Goal: Task Accomplishment & Management: Use online tool/utility

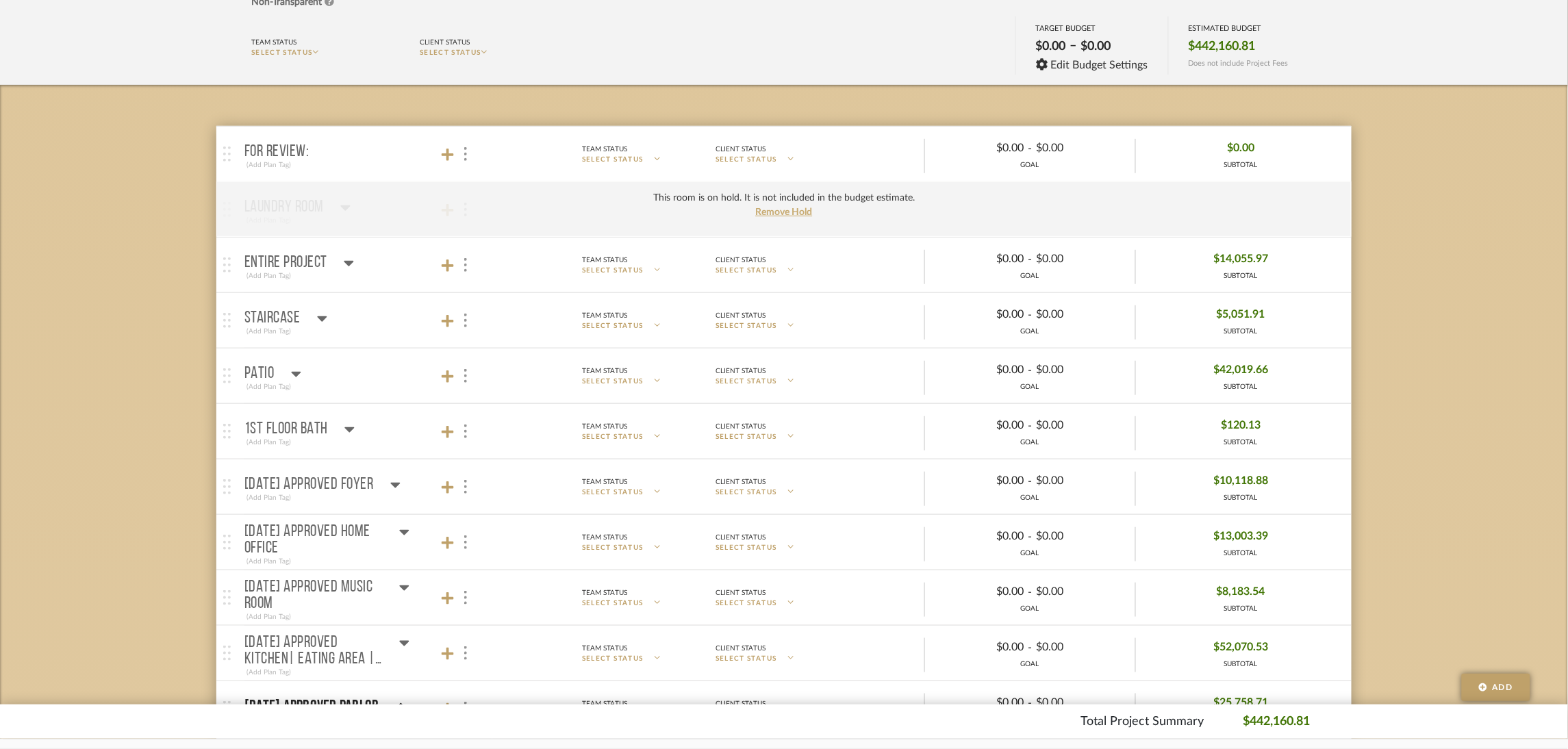
scroll to position [205, 0]
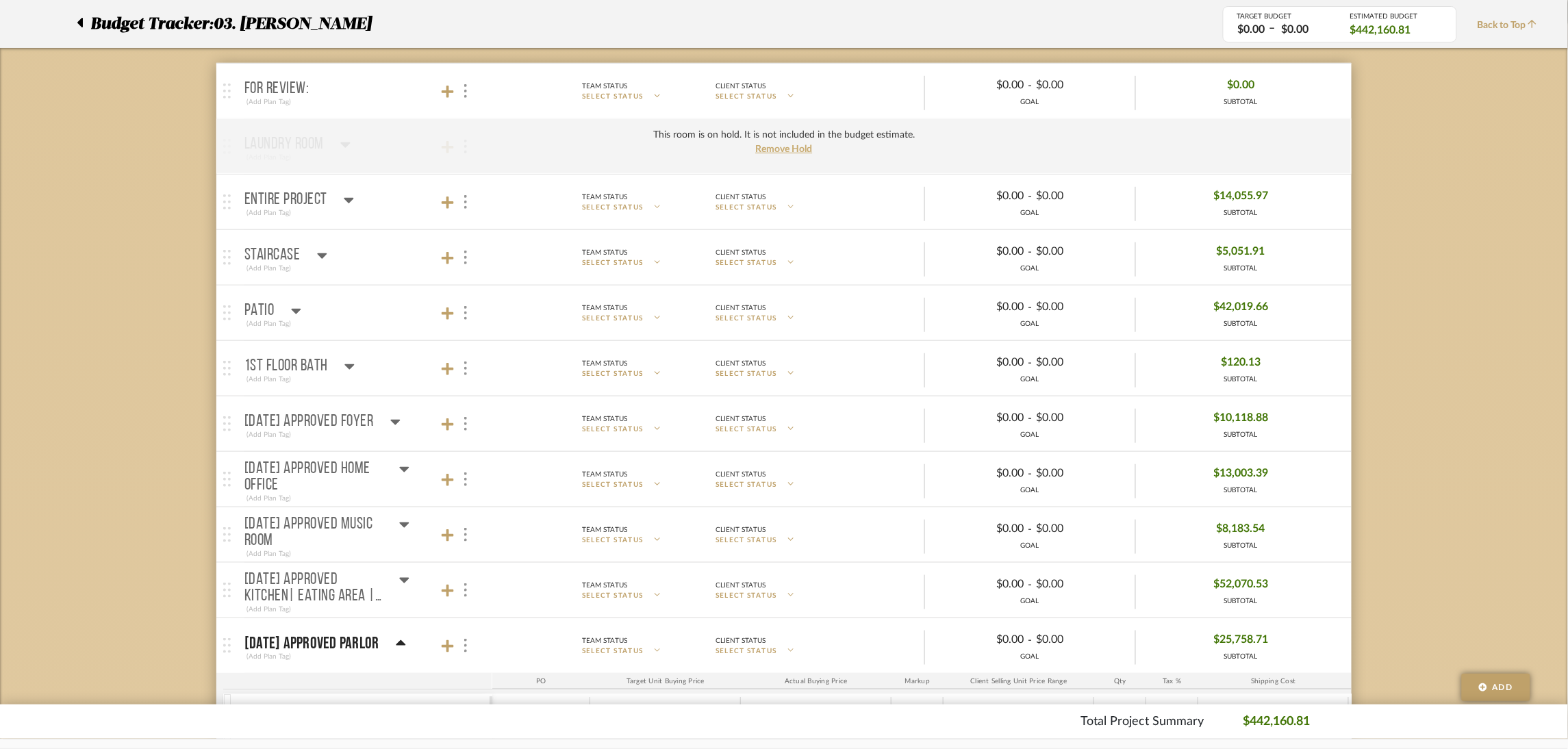
click at [352, 198] on icon at bounding box center [349, 201] width 10 height 6
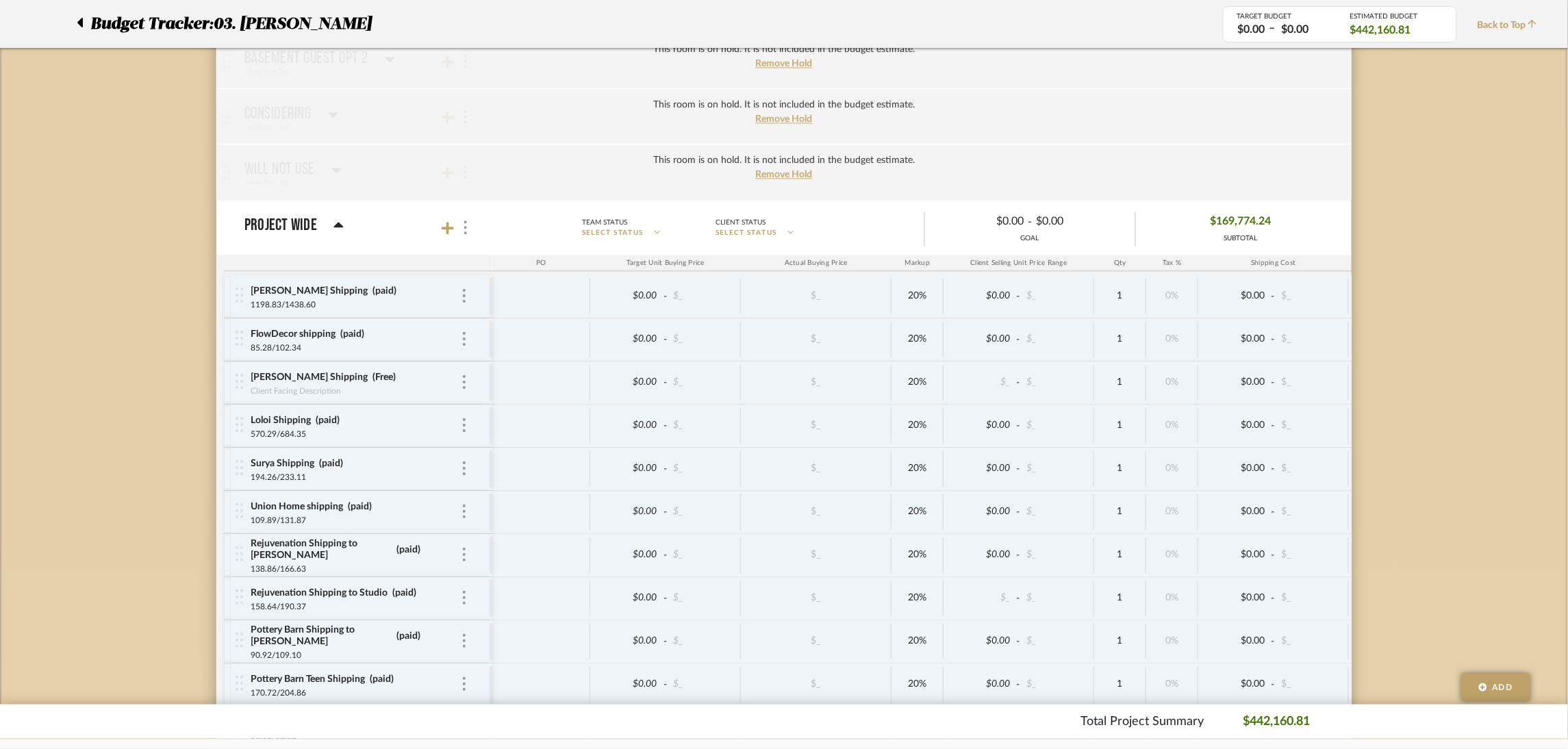
scroll to position [2905, 0]
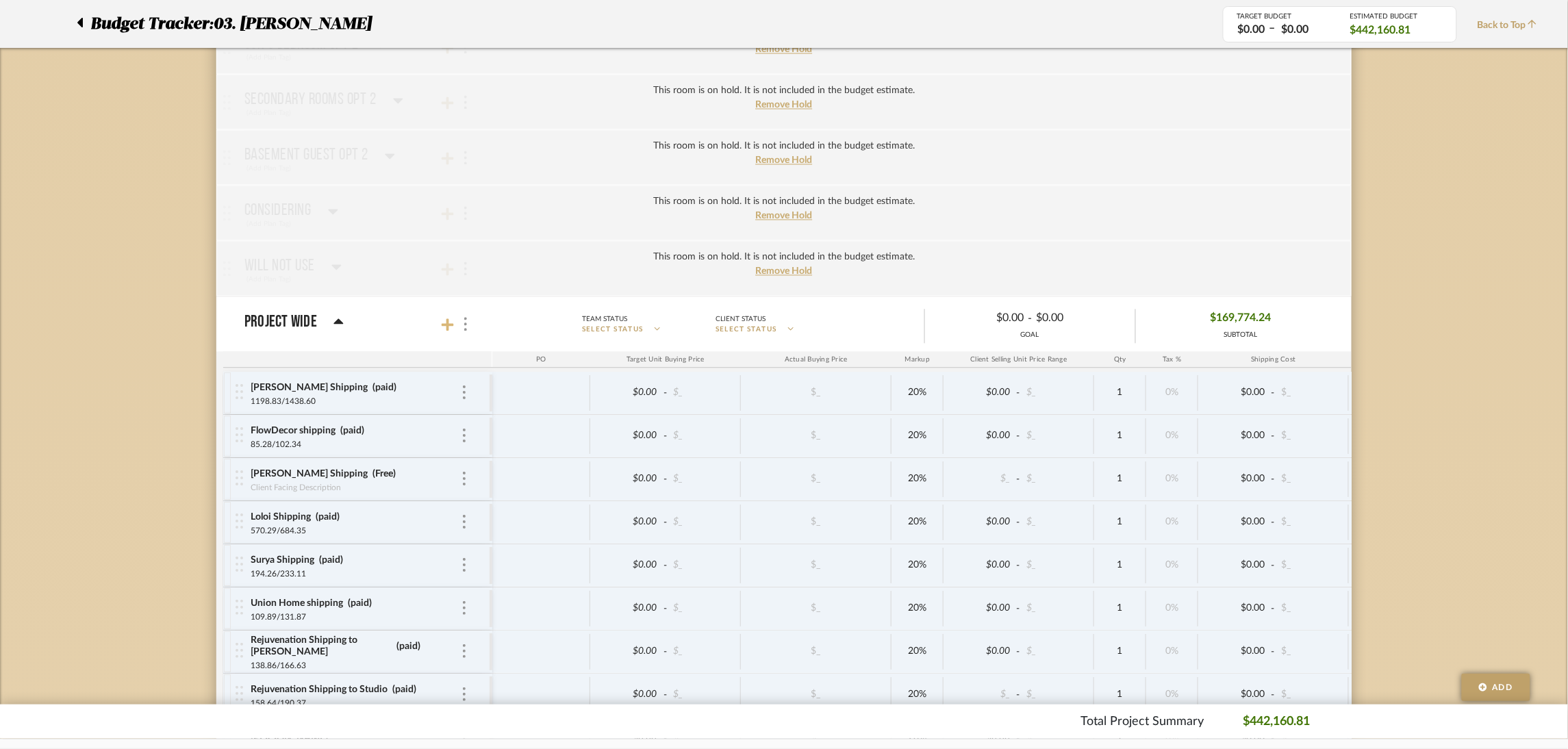
click at [448, 328] on icon at bounding box center [448, 325] width 12 height 12
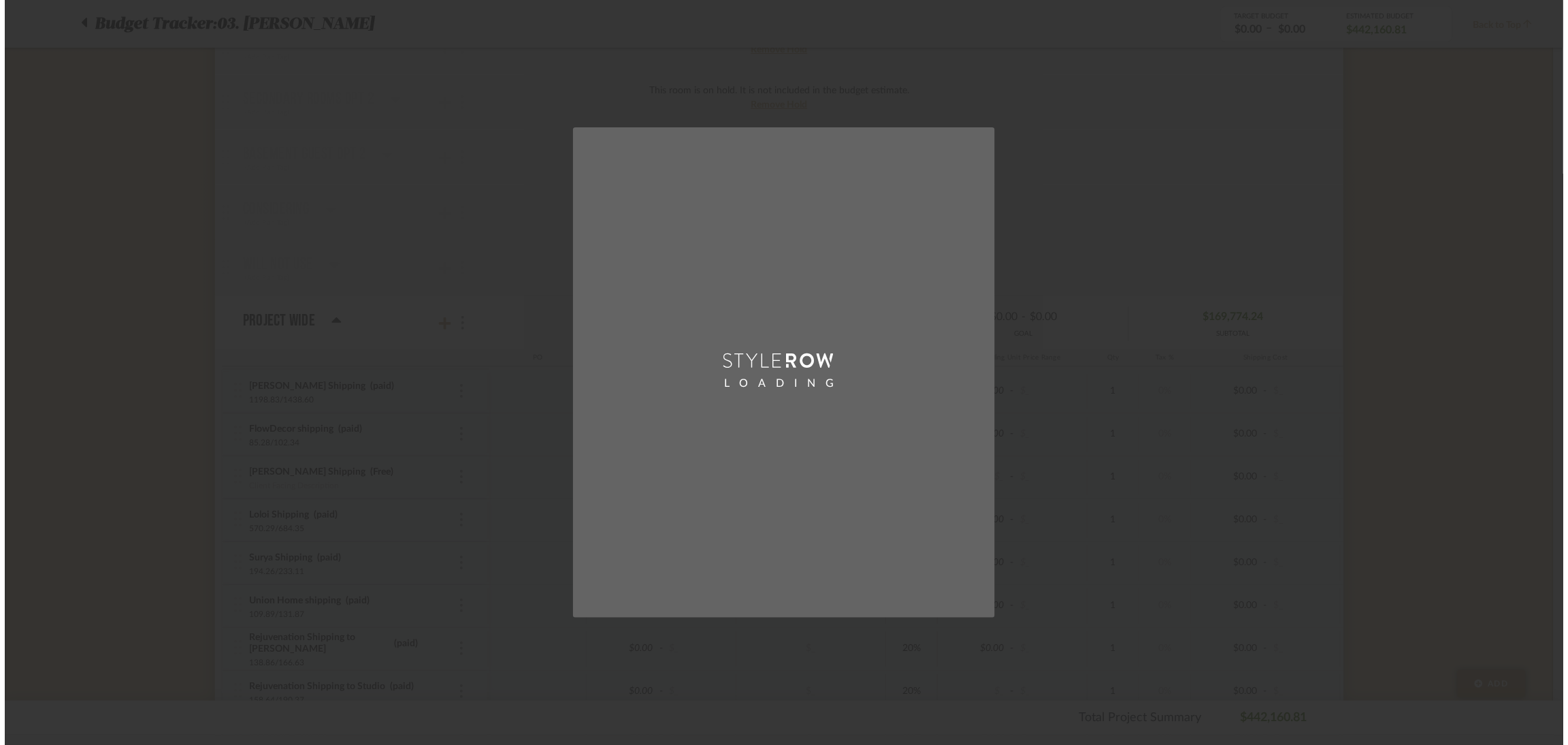
scroll to position [0, 0]
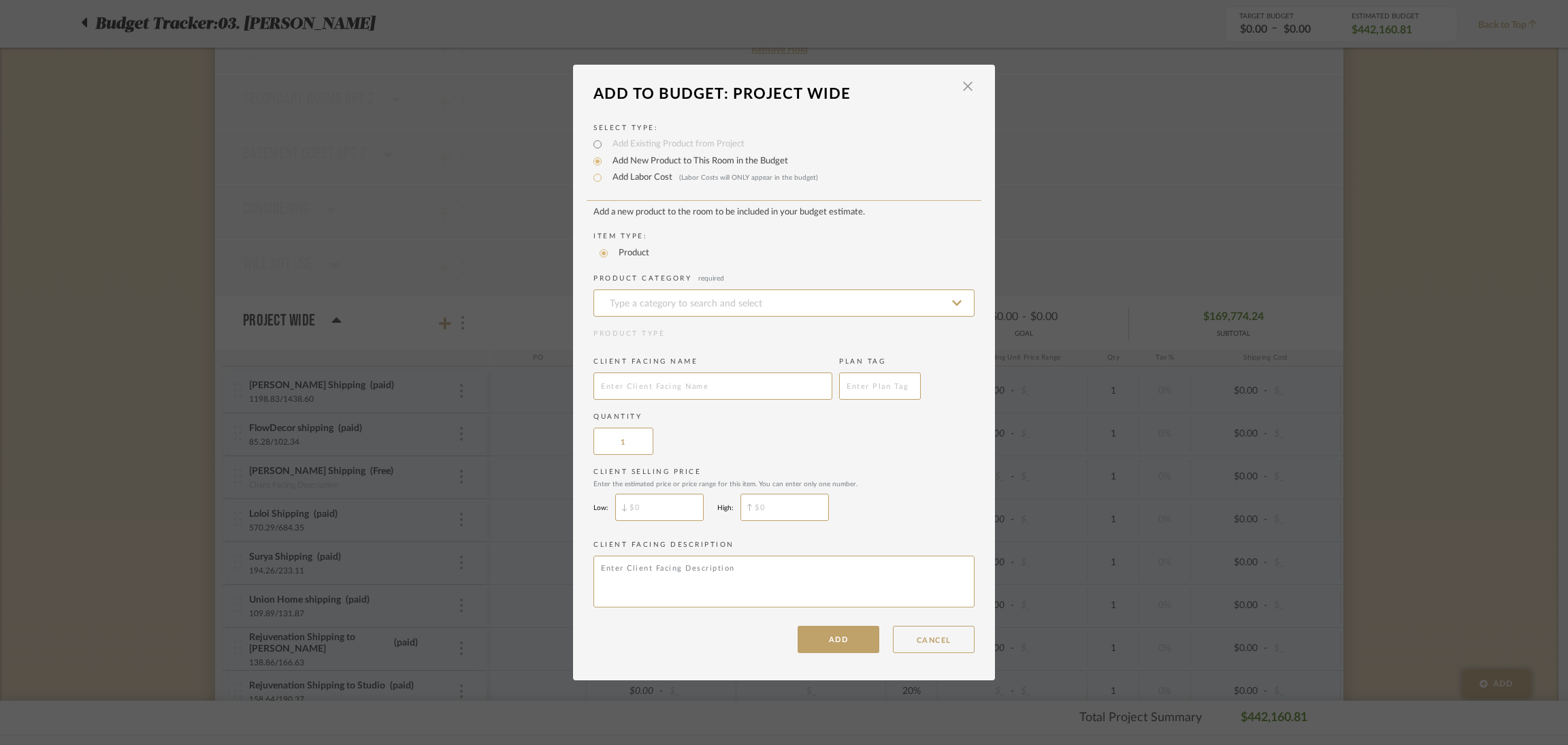
click at [642, 176] on label "Add Labor Cost (Labor Costs will ONLY appear in the budget)" at bounding box center [712, 177] width 213 height 14
click at [606, 176] on input "Add Labor Cost (Labor Costs will ONLY appear in the budget)" at bounding box center [598, 177] width 17 height 17
radio input "true"
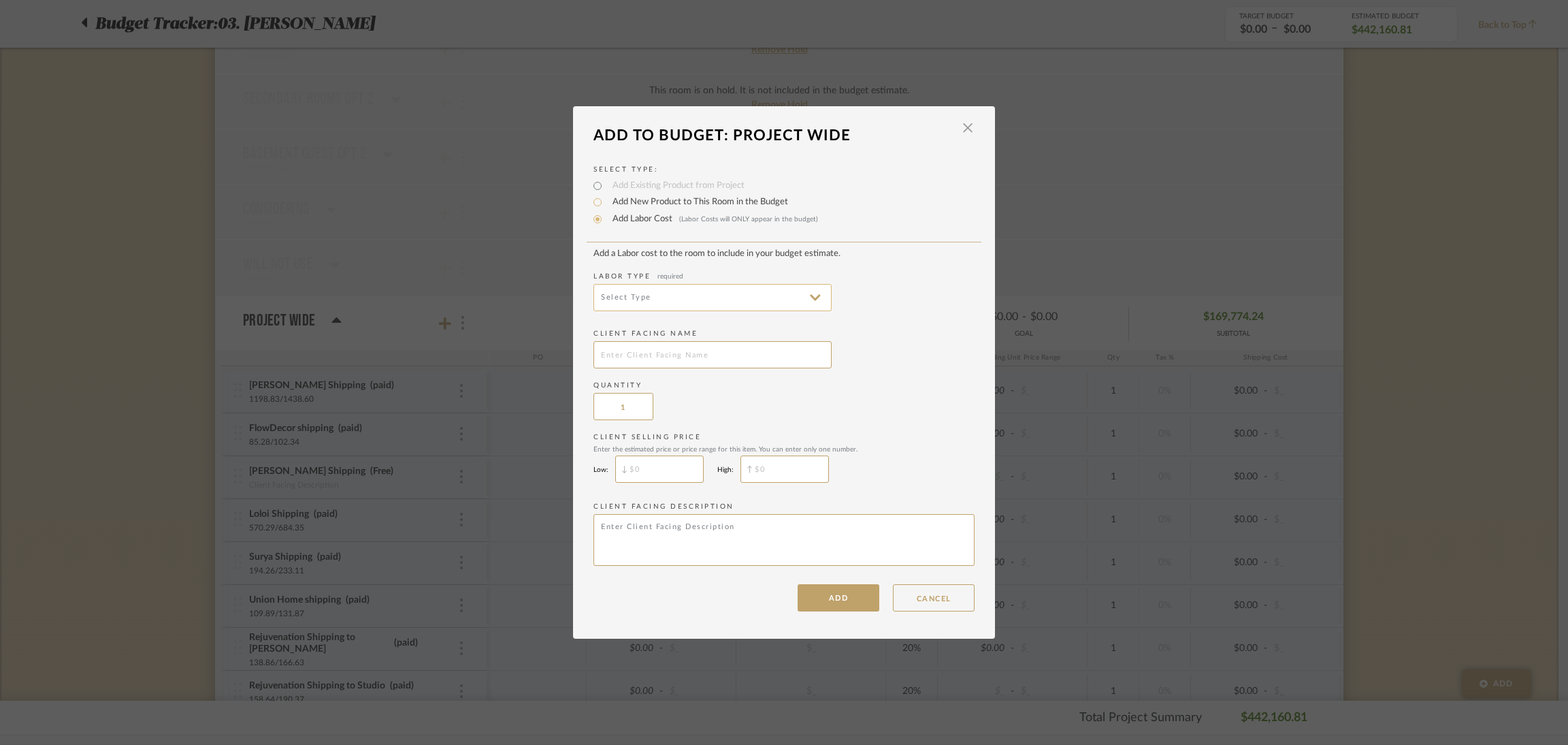
click at [726, 291] on input at bounding box center [712, 298] width 238 height 28
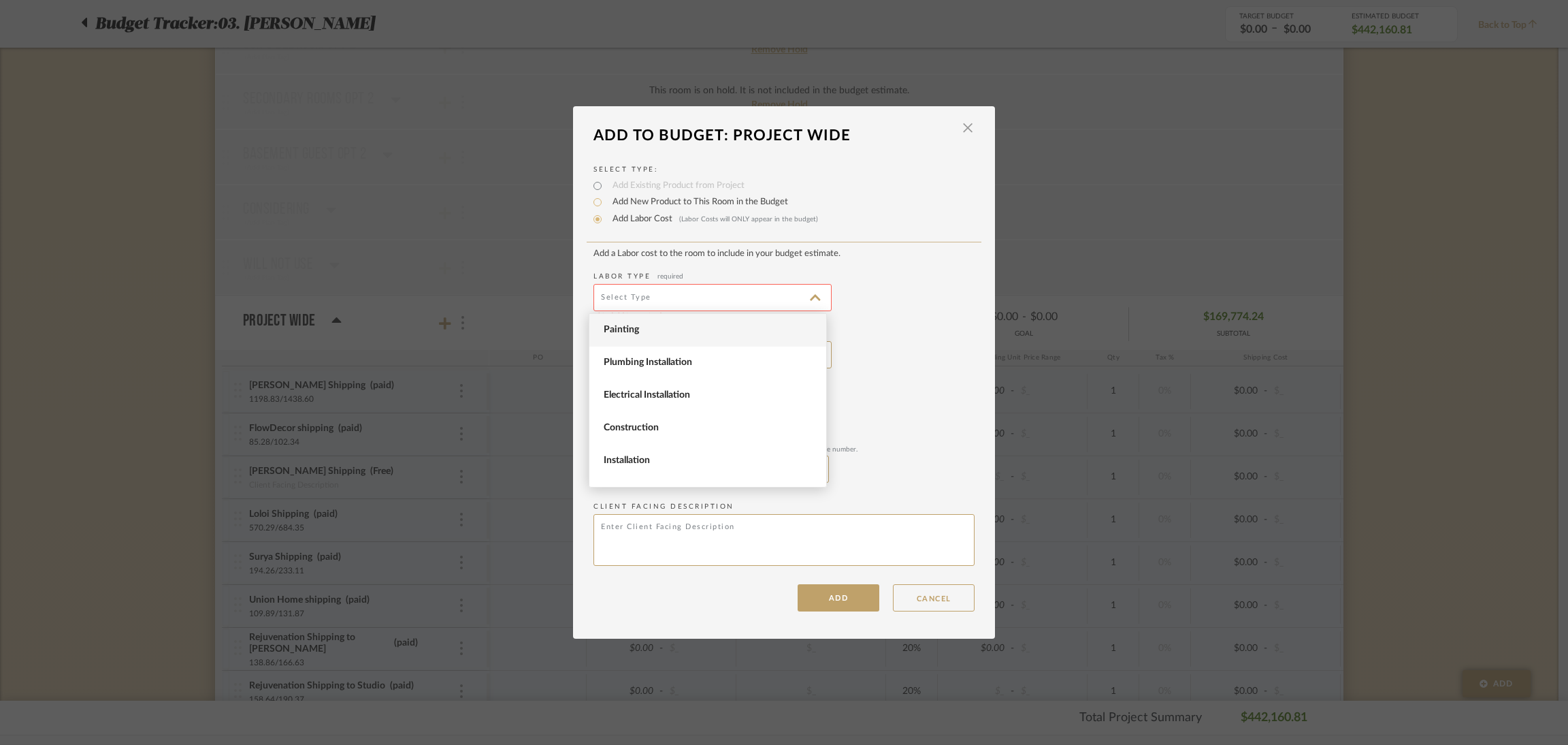
click at [708, 335] on span "Painting" at bounding box center [710, 330] width 212 height 12
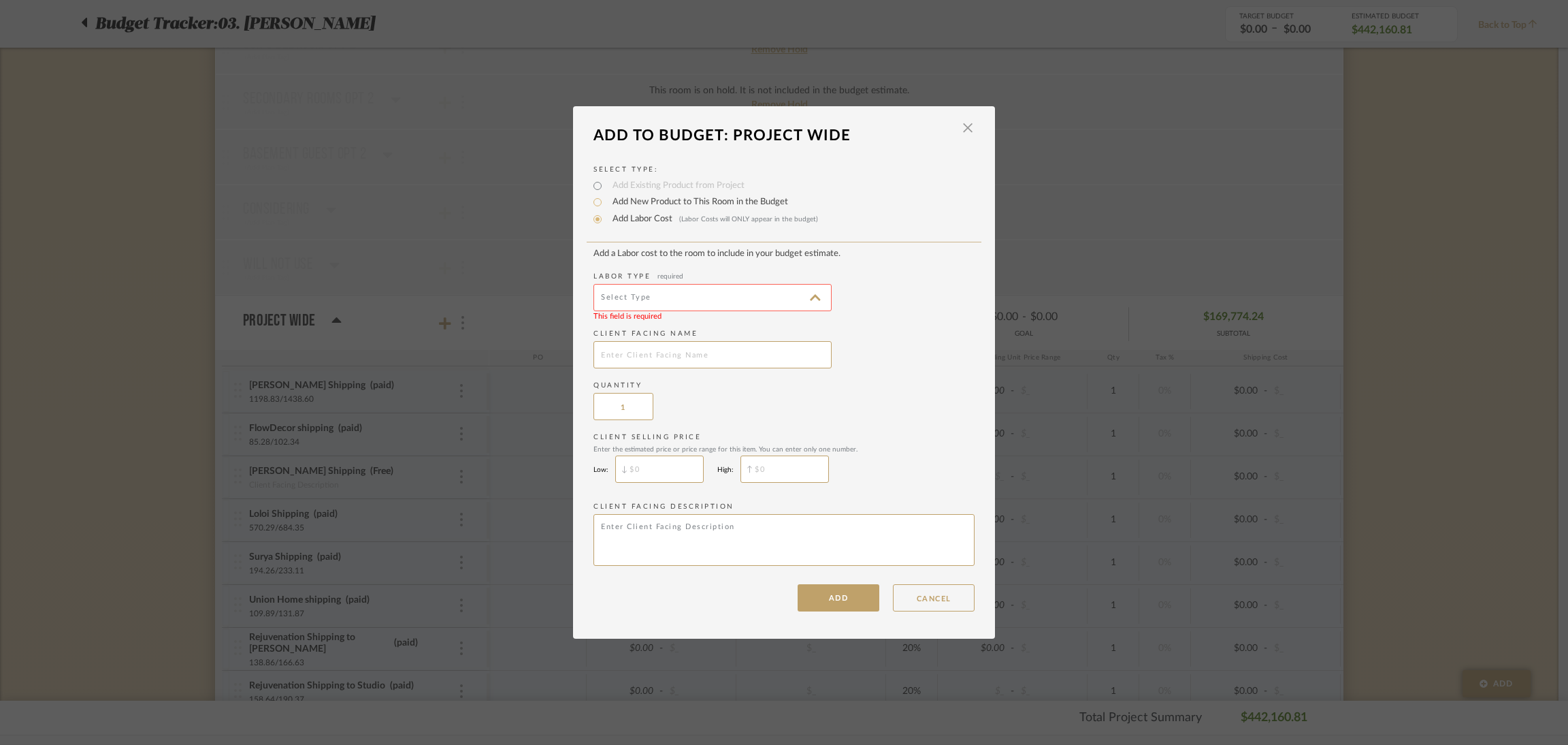
type input "Painting"
click at [700, 355] on input "text" at bounding box center [712, 355] width 238 height 28
type input "Painting, [PERSON_NAME]'s Room Touch Up's"
click at [838, 590] on button "ADD" at bounding box center [838, 598] width 82 height 28
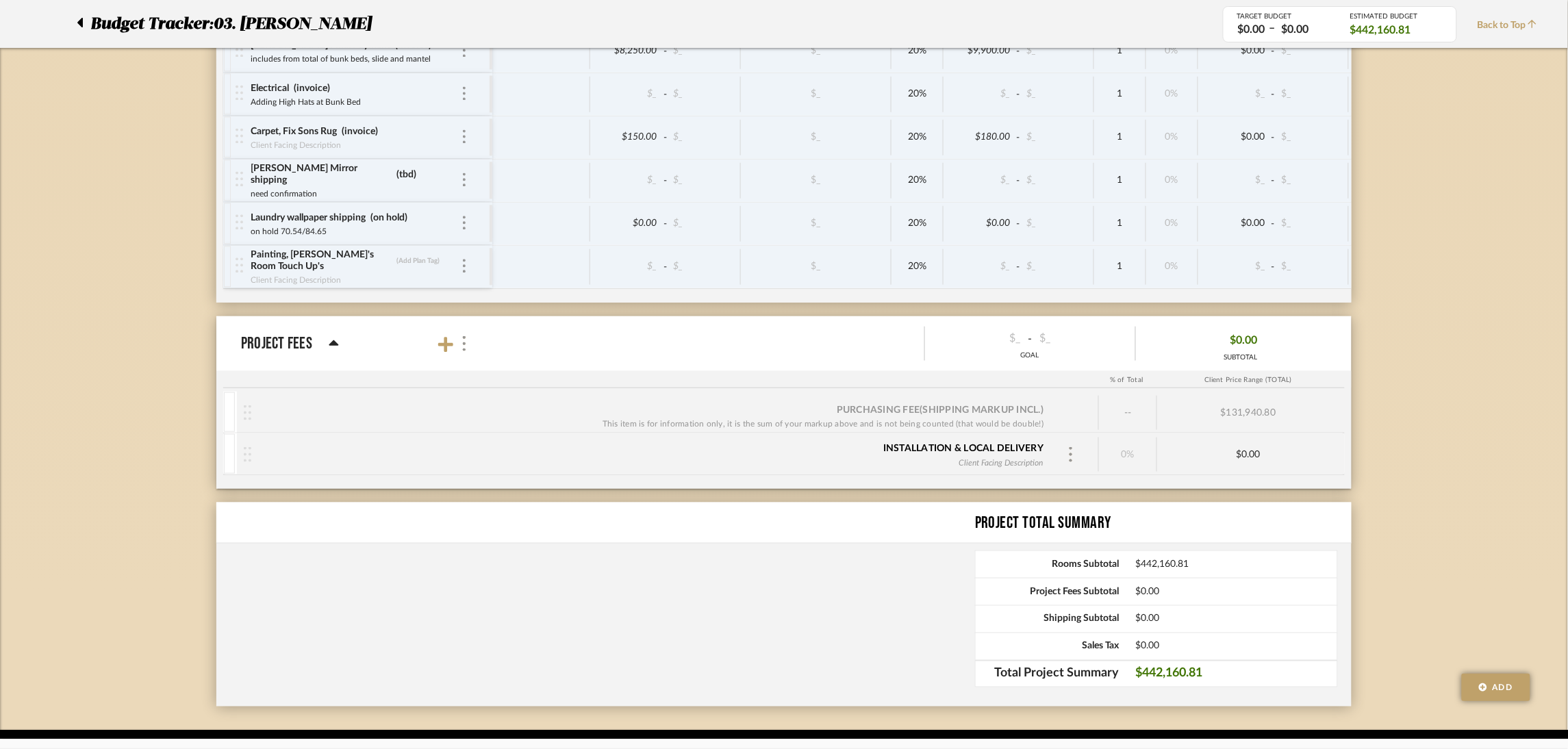
scroll to position [6224, 0]
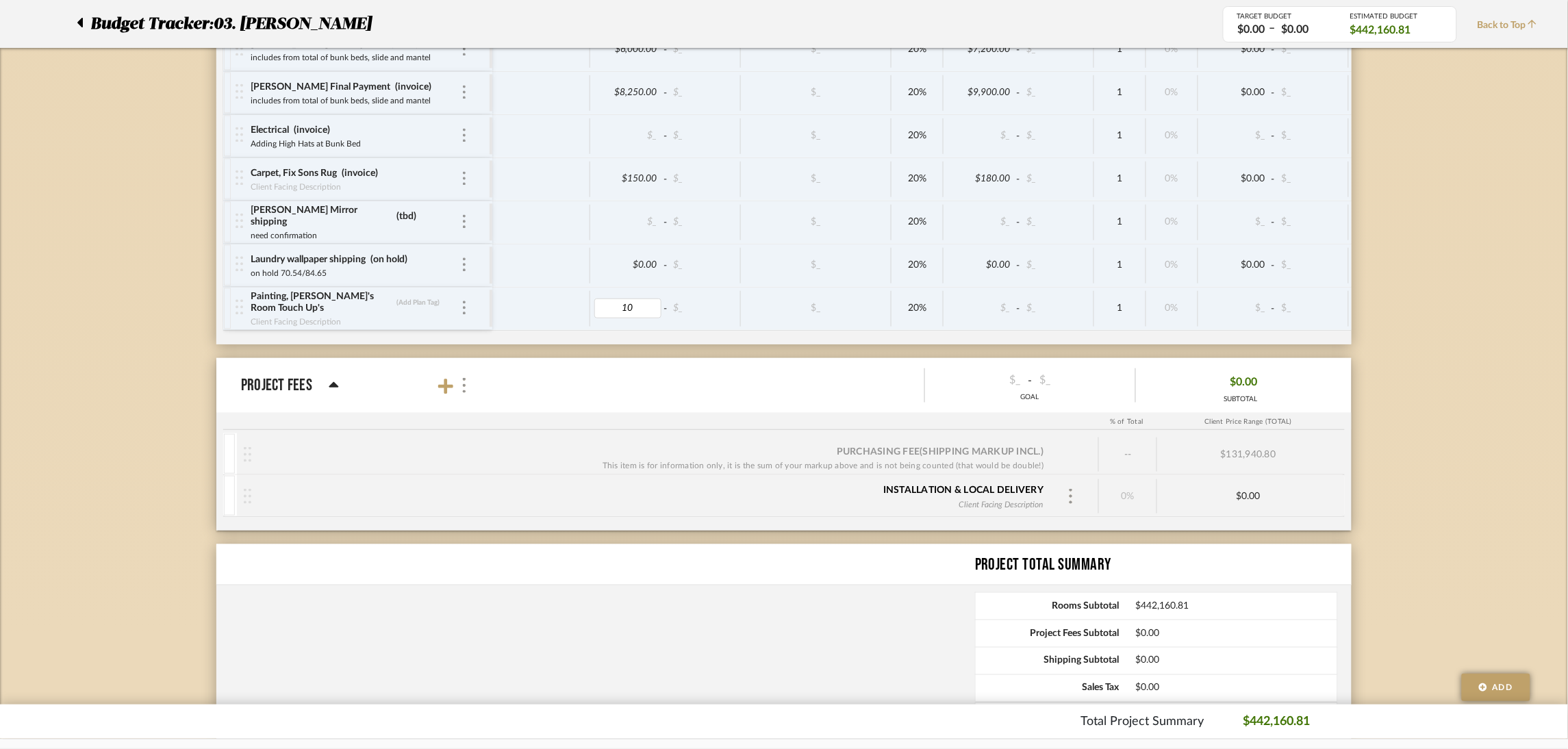
type input "108"
type input "130"
type input "invoice"
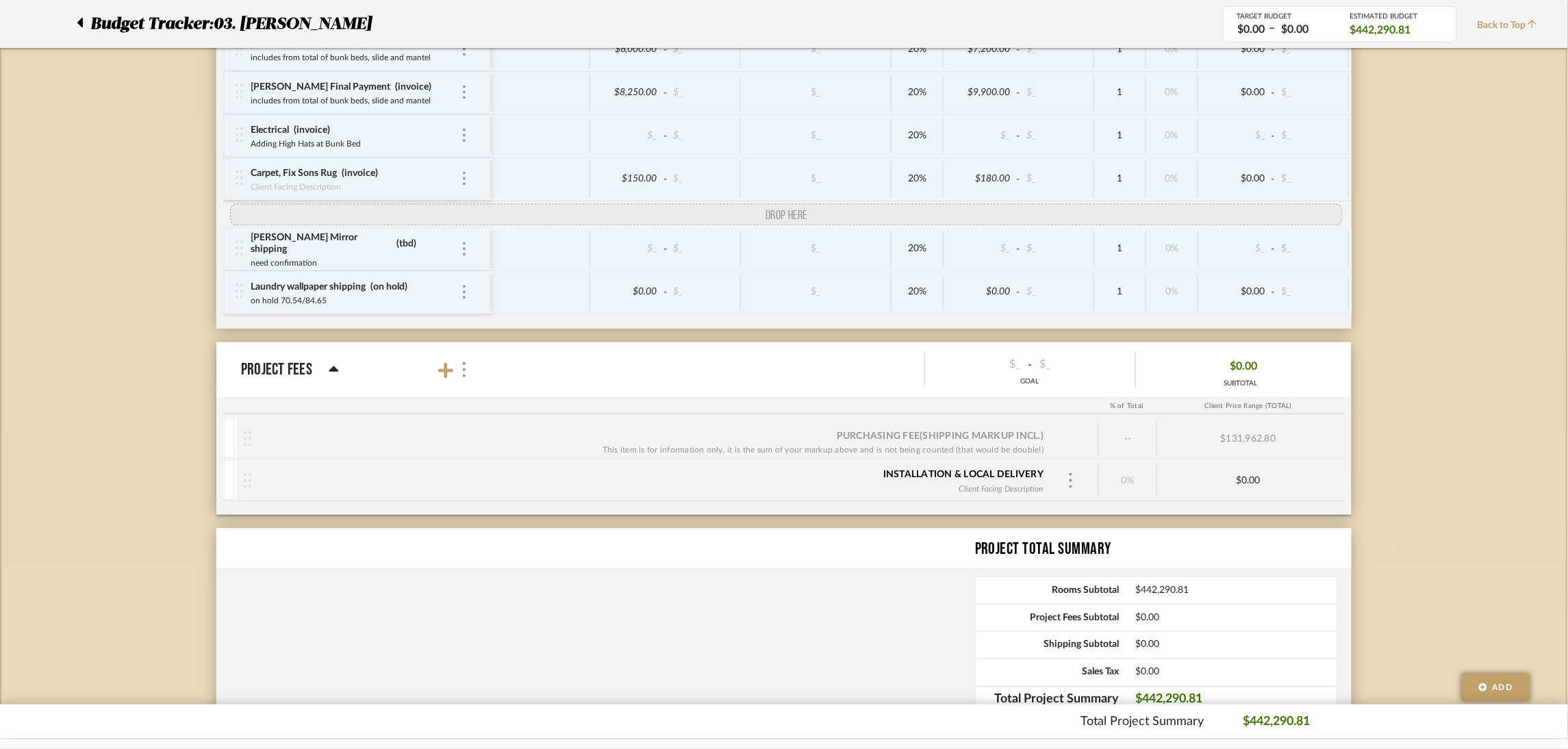
drag, startPoint x: 239, startPoint y: 330, endPoint x: 237, endPoint y: 234, distance: 96.0
